Goal: Check status: Verify the current state of an ongoing process or item

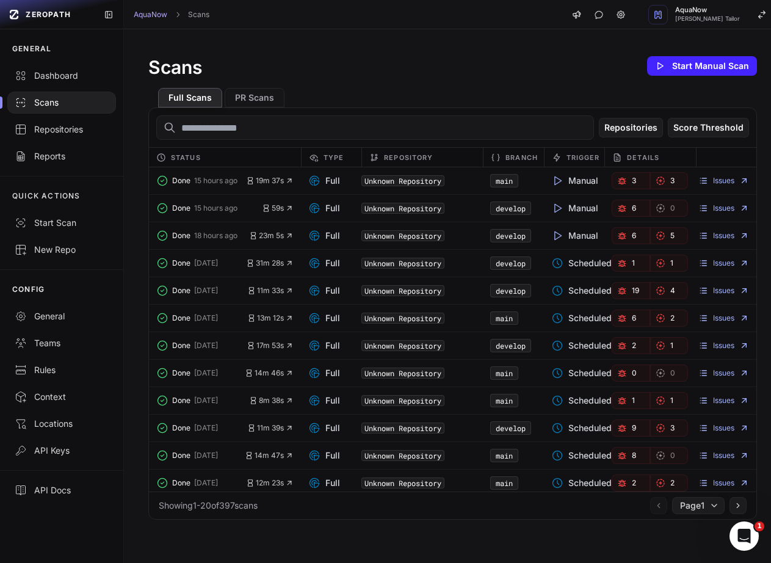
click at [381, 55] on div "Scans Start Manual Scan" at bounding box center [452, 66] width 609 height 24
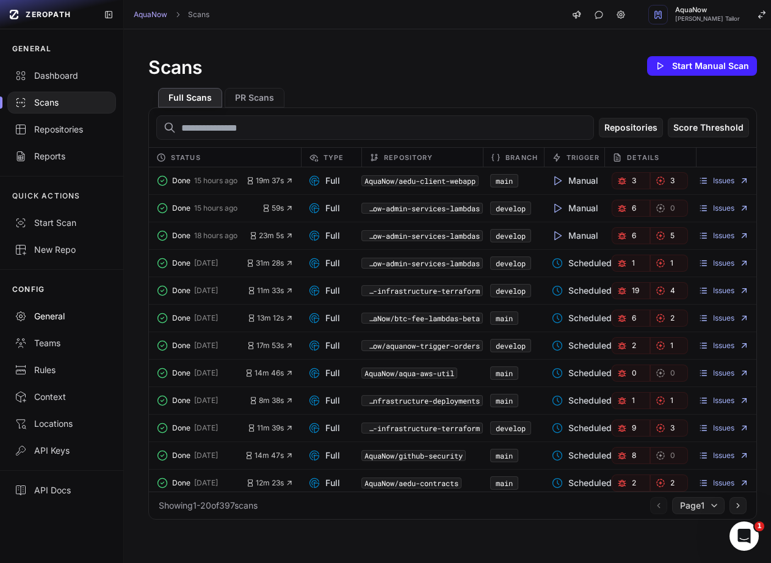
click at [63, 320] on div "General" at bounding box center [62, 316] width 94 height 12
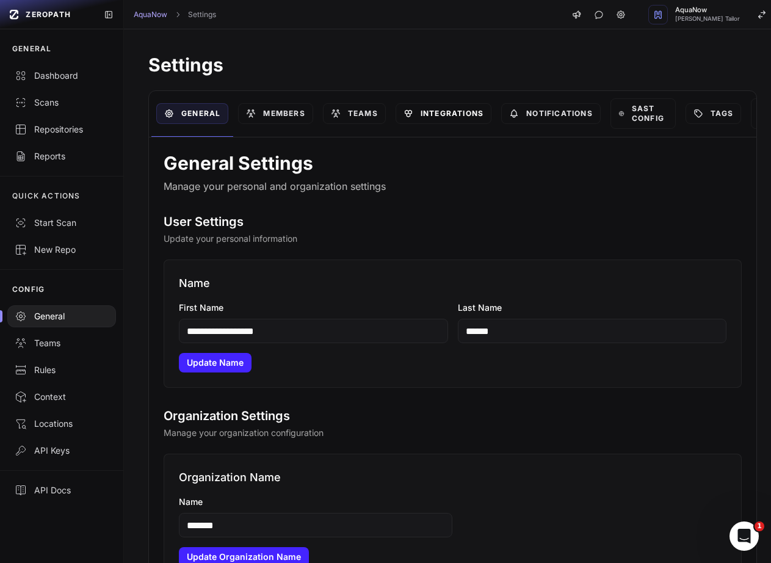
click at [471, 114] on link "Integrations" at bounding box center [444, 113] width 96 height 21
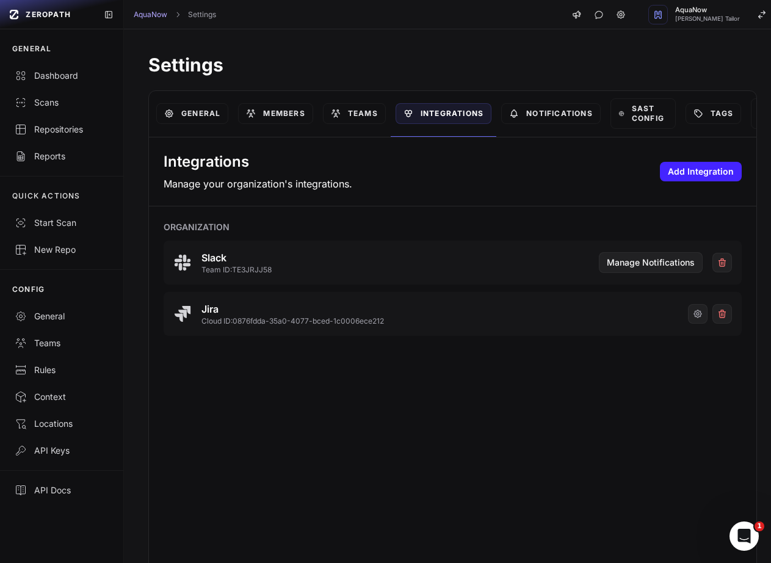
click at [225, 401] on div "Integrations Manage your organization's integrations. Add Integration Organizat…" at bounding box center [453, 354] width 608 height 435
click at [365, 119] on link "Teams" at bounding box center [354, 113] width 63 height 21
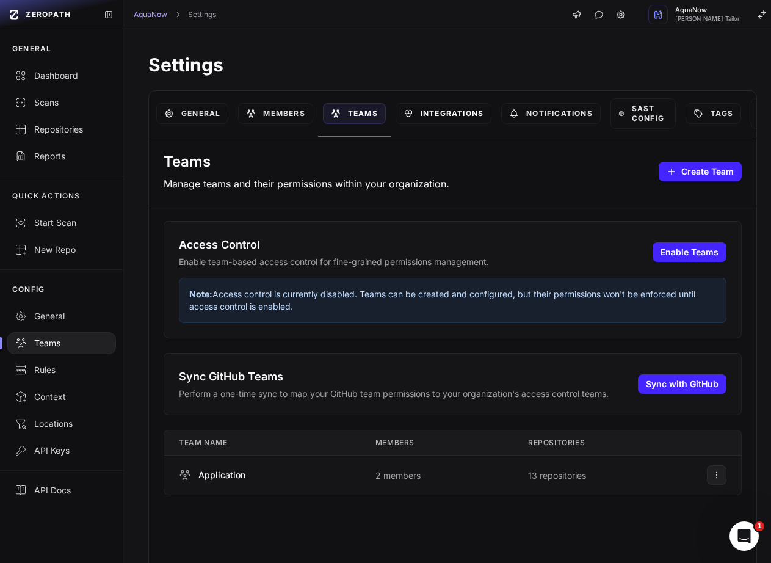
click at [411, 110] on icon at bounding box center [409, 114] width 10 height 10
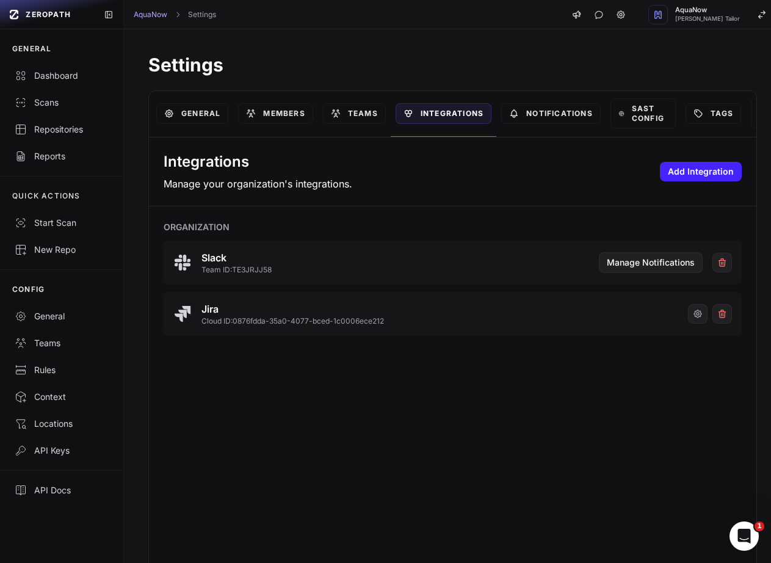
click at [512, 43] on div "Settings General Members Teams Integrations Notifications SAST Config Tags API …" at bounding box center [453, 294] width 658 height 531
click at [693, 318] on icon "button" at bounding box center [698, 314] width 10 height 10
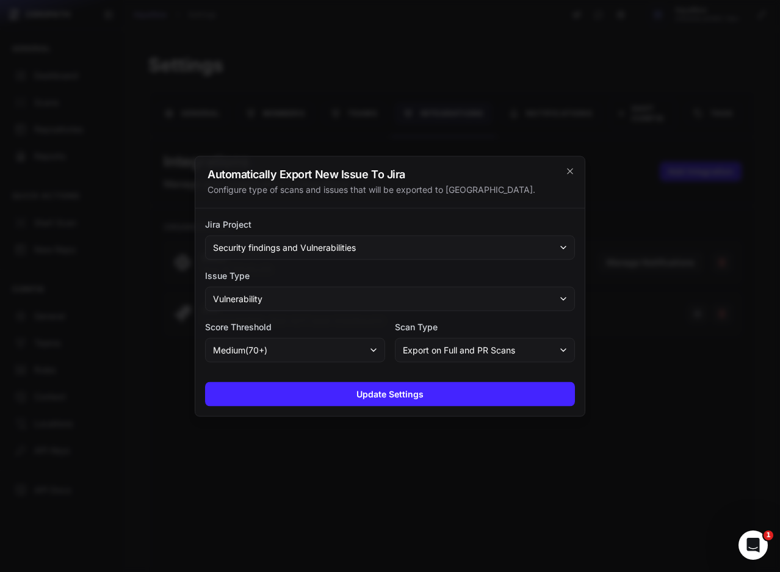
click at [385, 90] on div at bounding box center [390, 286] width 780 height 572
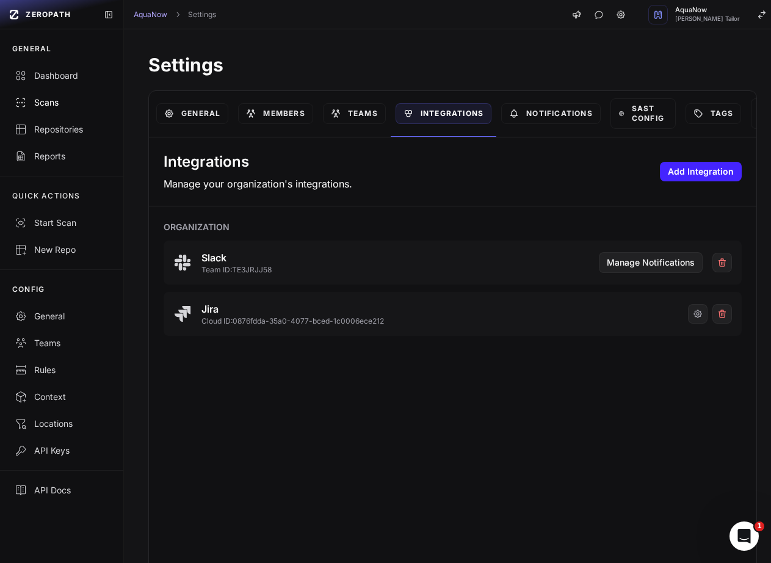
click at [40, 103] on div "Scans" at bounding box center [62, 102] width 94 height 12
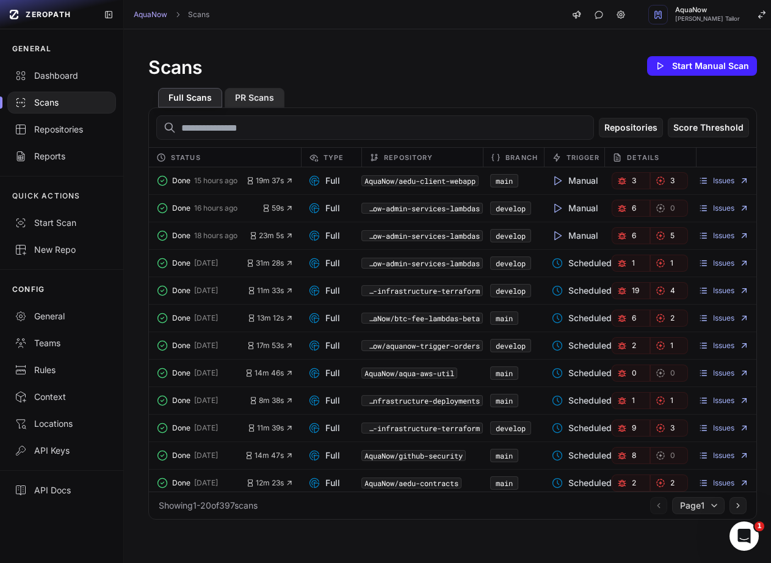
click at [263, 96] on button "PR Scans" at bounding box center [255, 98] width 60 height 20
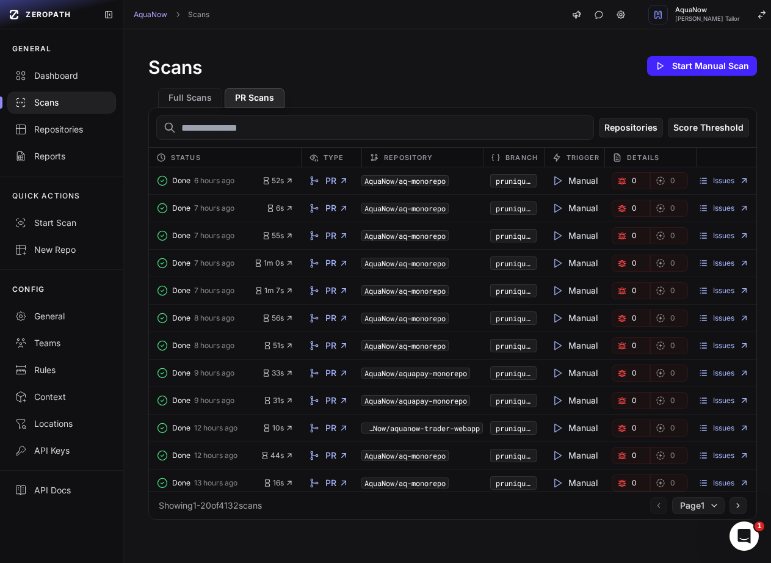
click at [625, 182] on link "0" at bounding box center [631, 180] width 38 height 17
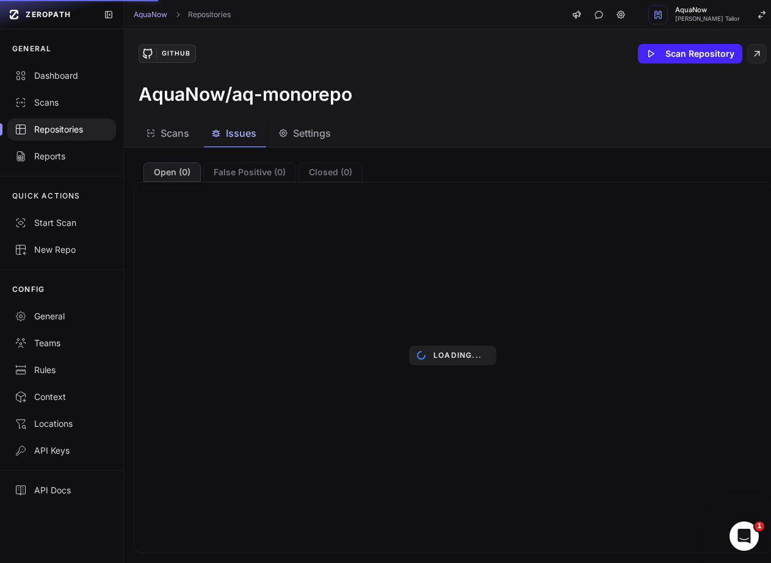
drag, startPoint x: 449, startPoint y: 154, endPoint x: 460, endPoint y: 157, distance: 11.4
